Goal: Use online tool/utility: Utilize a website feature to perform a specific function

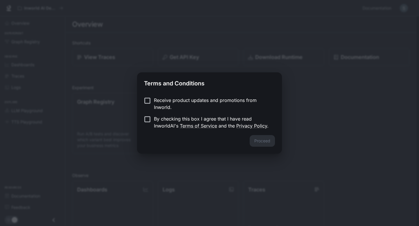
click at [186, 120] on p "By checking this box I agree that I have read InworldAI's Terms of Service and …" at bounding box center [212, 122] width 116 height 14
click at [257, 143] on button "Proceed" at bounding box center [261, 141] width 25 height 12
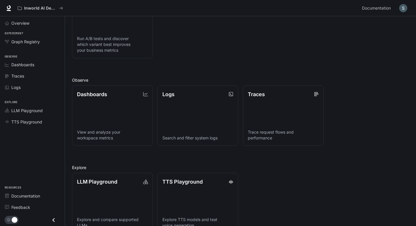
scroll to position [110, 0]
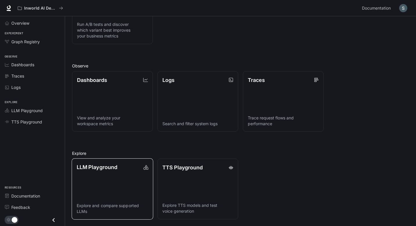
click at [88, 179] on link "LLM Playground Explore and compare supported LLMs" at bounding box center [113, 188] width 82 height 61
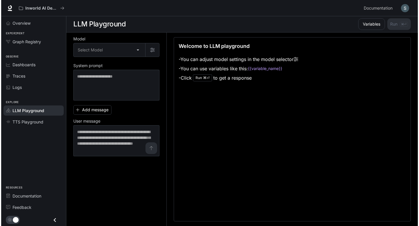
scroll to position [0, 0]
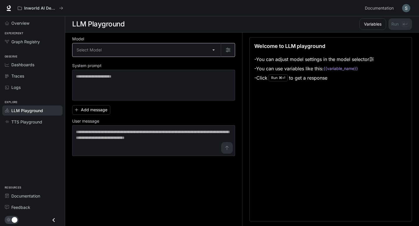
click at [121, 45] on body "Skip to main content Inworld AI Demos Documentation Documentation Portal Overvi…" at bounding box center [209, 113] width 419 height 226
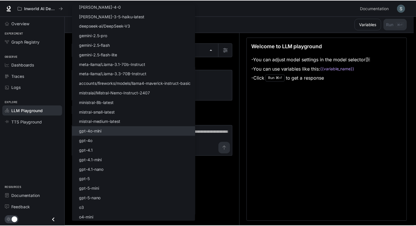
scroll to position [0, 0]
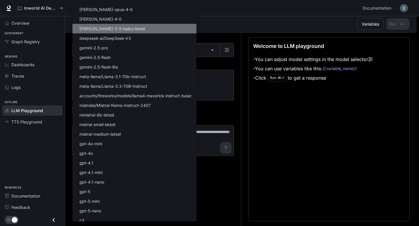
click at [103, 28] on p "[PERSON_NAME]-3-5-haiku-latest" at bounding box center [112, 29] width 66 height 6
type input "**********"
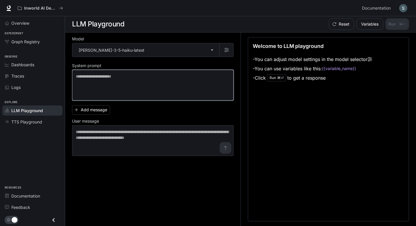
click at [97, 81] on textarea at bounding box center [153, 85] width 154 height 23
